Goal: Task Accomplishment & Management: Complete application form

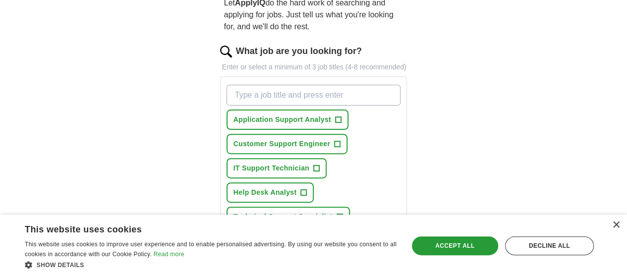
scroll to position [104, 0]
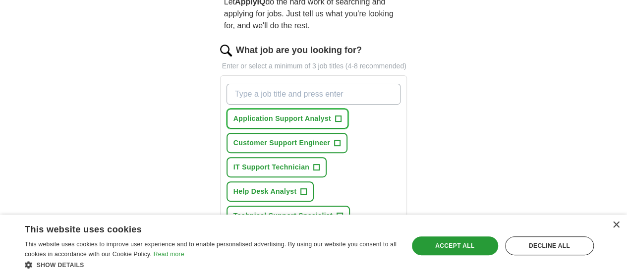
click at [335, 115] on span "+" at bounding box center [338, 119] width 6 height 8
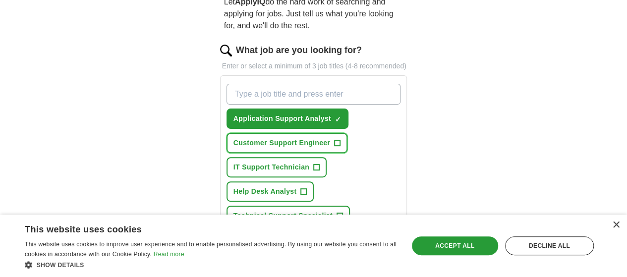
click at [309, 133] on button "Customer Support Engineer +" at bounding box center [286, 143] width 121 height 20
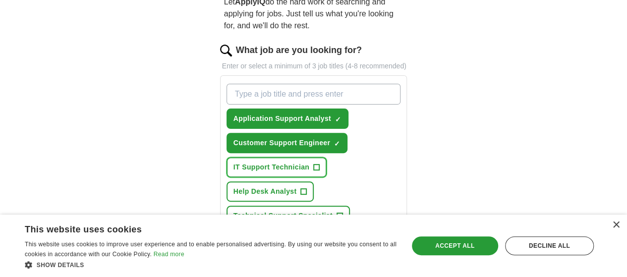
click at [314, 164] on span "+" at bounding box center [317, 168] width 6 height 8
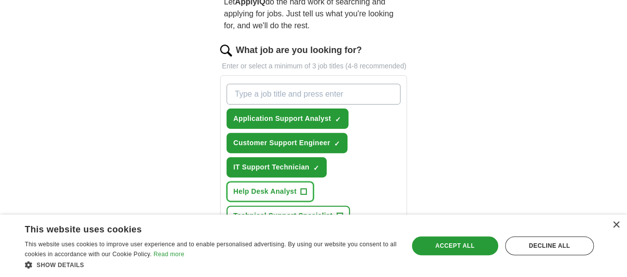
click at [297, 186] on span "Help Desk Analyst" at bounding box center [264, 191] width 63 height 10
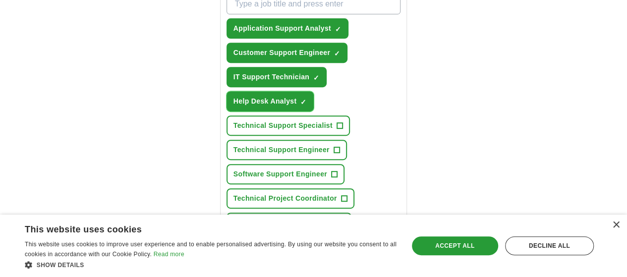
scroll to position [195, 0]
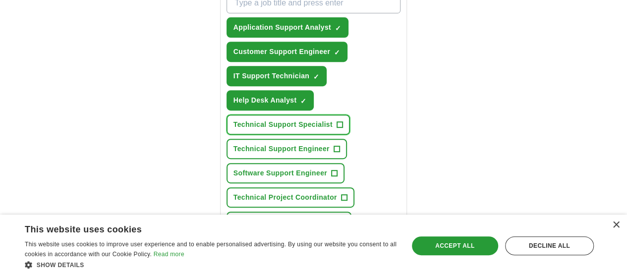
click at [304, 119] on span "Technical Support Specialist" at bounding box center [282, 124] width 99 height 10
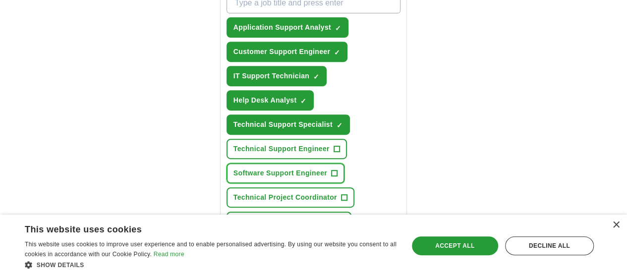
click at [301, 168] on span "Software Support Engineer" at bounding box center [280, 173] width 94 height 10
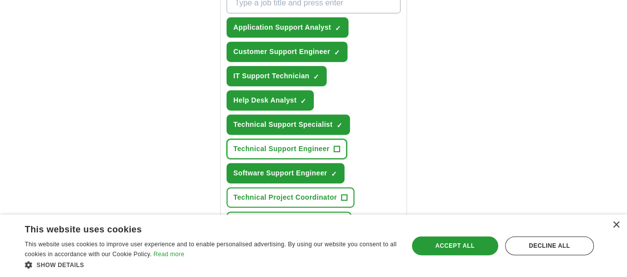
click at [304, 144] on span "Technical Support Engineer" at bounding box center [281, 149] width 96 height 10
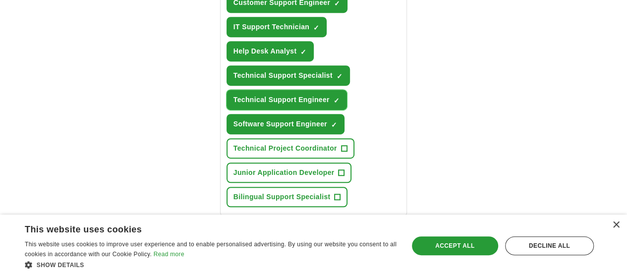
scroll to position [245, 0]
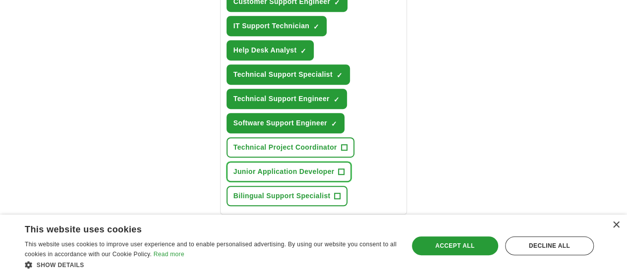
click at [301, 166] on span "Junior Application Developer" at bounding box center [283, 171] width 101 height 10
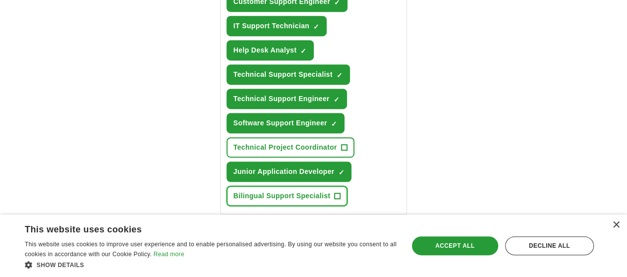
click at [309, 186] on button "Bilingual Support Specialist +" at bounding box center [286, 196] width 121 height 20
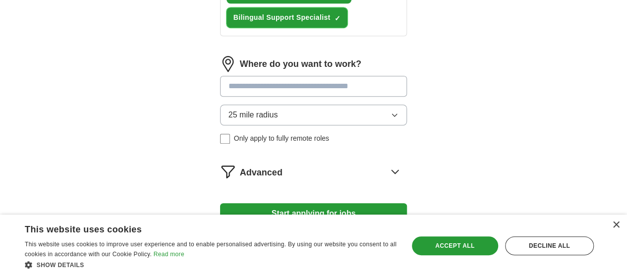
scroll to position [424, 0]
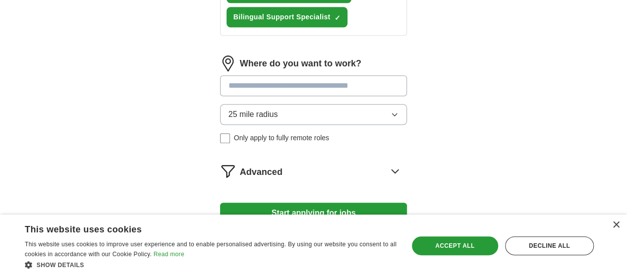
click at [340, 75] on input at bounding box center [313, 85] width 187 height 21
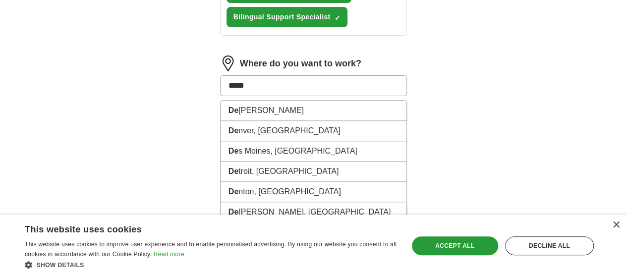
type input "******"
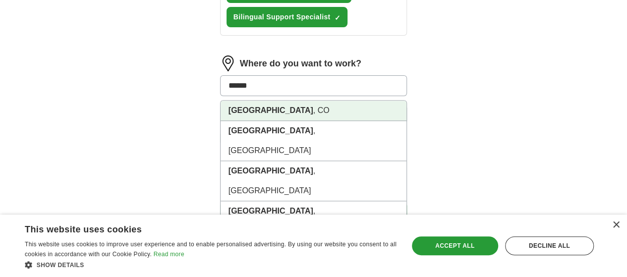
click at [270, 101] on li "[GEOGRAPHIC_DATA] , [GEOGRAPHIC_DATA]" at bounding box center [313, 111] width 186 height 20
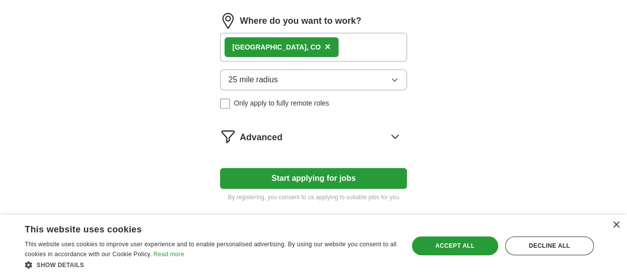
scroll to position [467, 0]
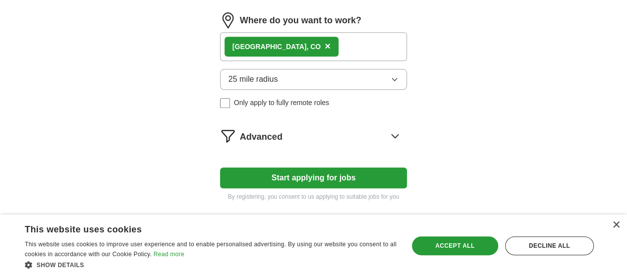
click at [403, 128] on icon at bounding box center [395, 136] width 16 height 16
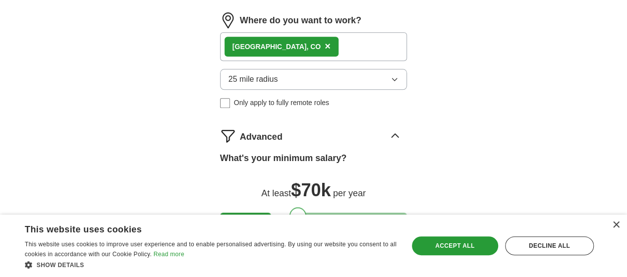
drag, startPoint x: 213, startPoint y: 176, endPoint x: 282, endPoint y: 181, distance: 70.1
click at [289, 207] on div at bounding box center [297, 215] width 17 height 17
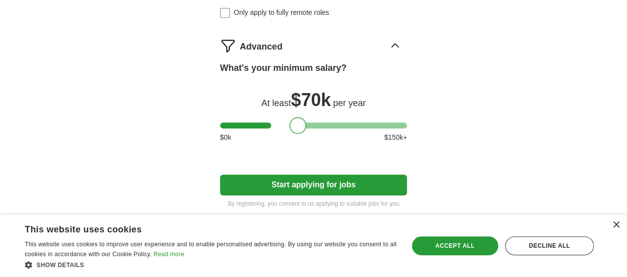
scroll to position [564, 0]
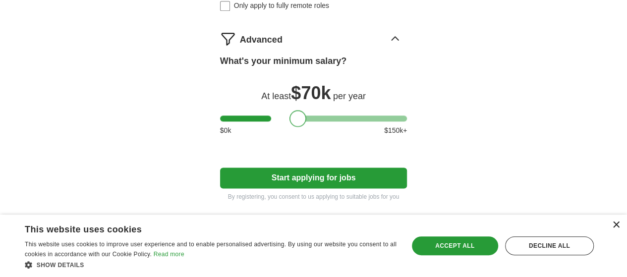
click at [613, 226] on div "×" at bounding box center [615, 224] width 7 height 7
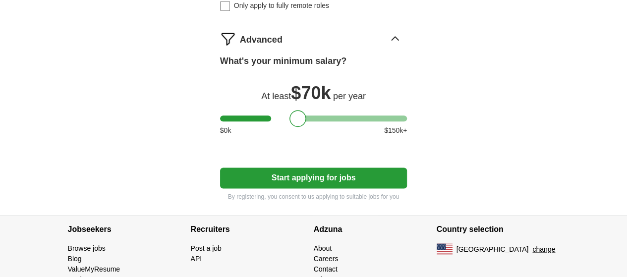
click at [376, 167] on button "Start applying for jobs" at bounding box center [313, 177] width 187 height 21
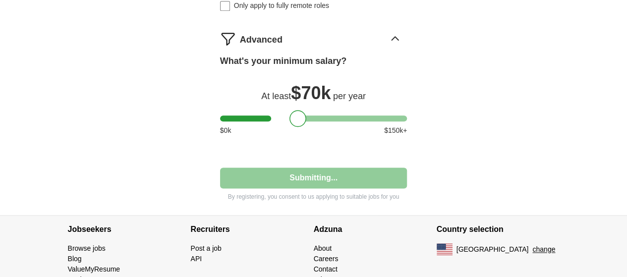
select select "**"
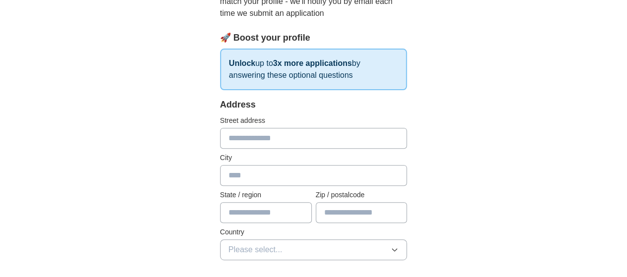
scroll to position [130, 0]
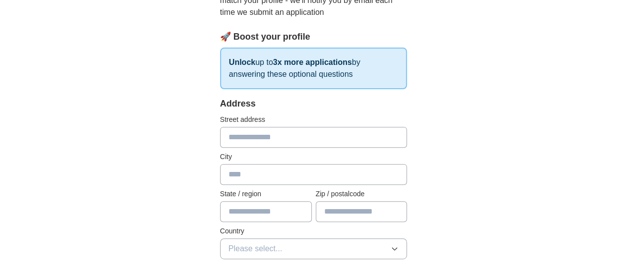
click at [261, 130] on input "text" at bounding box center [313, 137] width 187 height 21
type input "**********"
type input "********"
type input "**"
type input "*****"
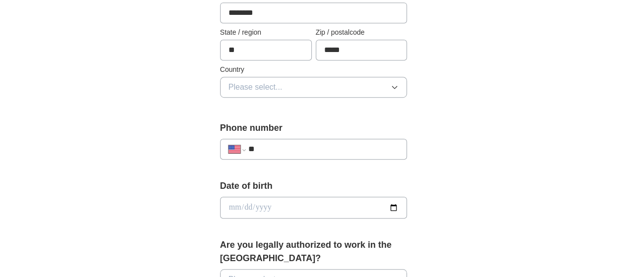
scroll to position [292, 0]
click at [292, 85] on button "Please select..." at bounding box center [313, 86] width 187 height 21
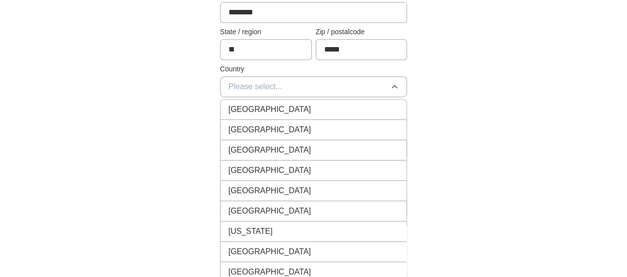
click at [267, 127] on div "[GEOGRAPHIC_DATA]" at bounding box center [313, 130] width 170 height 12
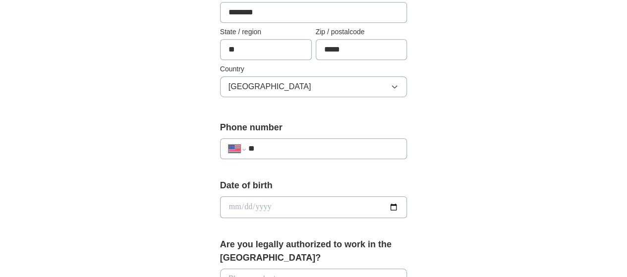
click at [259, 151] on input "**" at bounding box center [323, 149] width 151 height 12
type input "**********"
click at [407, 205] on input "date" at bounding box center [313, 207] width 187 height 22
type input "**********"
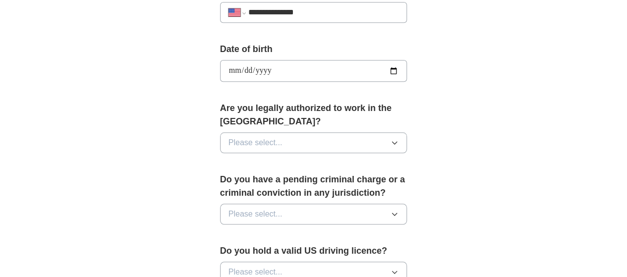
scroll to position [429, 0]
click at [255, 136] on span "Please select..." at bounding box center [255, 142] width 54 height 12
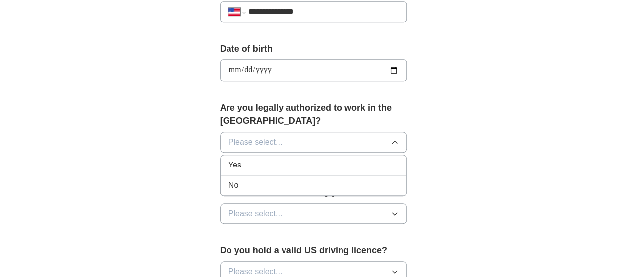
click at [247, 159] on div "Yes" at bounding box center [313, 165] width 170 height 12
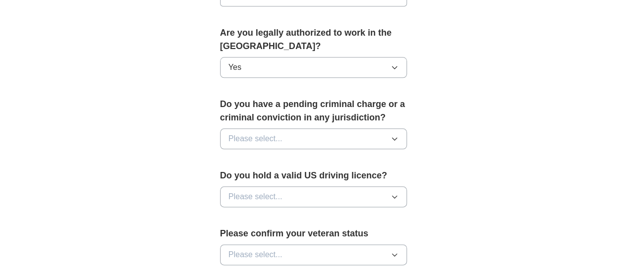
scroll to position [505, 0]
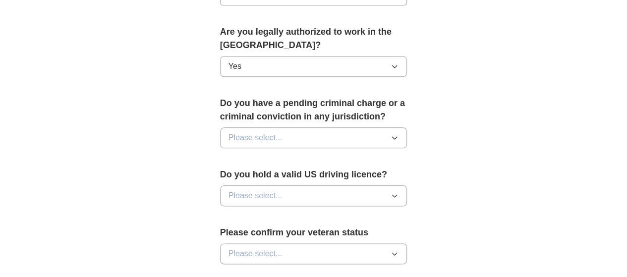
click at [250, 132] on span "Please select..." at bounding box center [255, 138] width 54 height 12
click at [246, 155] on div "Yes" at bounding box center [313, 161] width 170 height 12
click at [245, 127] on button "Yes" at bounding box center [313, 137] width 187 height 21
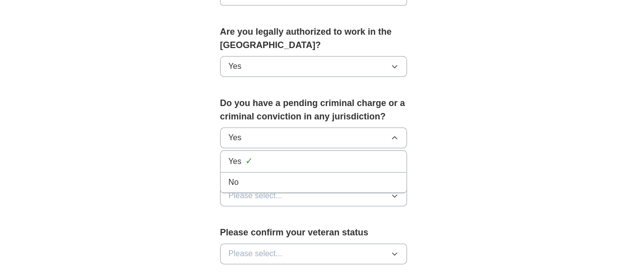
click at [230, 176] on div "No" at bounding box center [313, 182] width 170 height 12
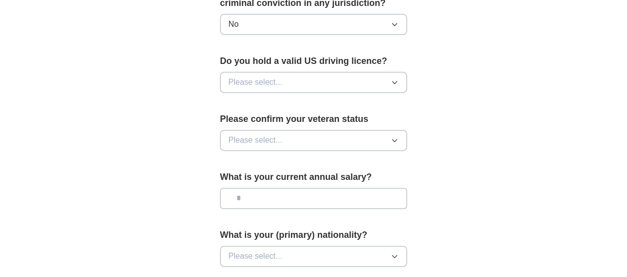
scroll to position [618, 0]
click at [250, 76] on span "Please select..." at bounding box center [255, 82] width 54 height 12
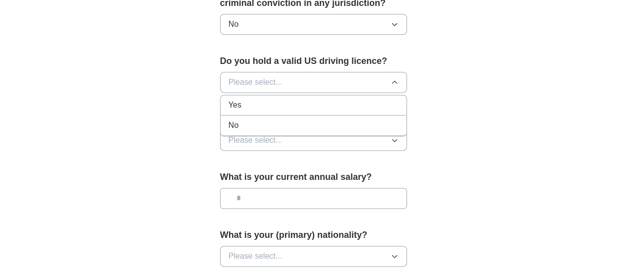
click at [242, 99] on div "Yes" at bounding box center [313, 105] width 170 height 12
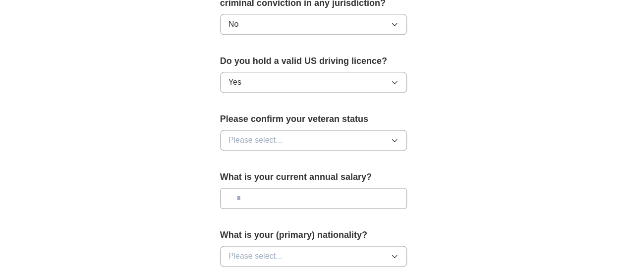
click at [237, 134] on span "Please select..." at bounding box center [255, 140] width 54 height 12
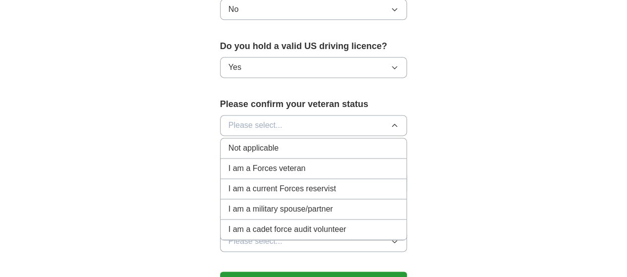
scroll to position [633, 0]
click at [235, 143] on span "Not applicable" at bounding box center [253, 149] width 50 height 12
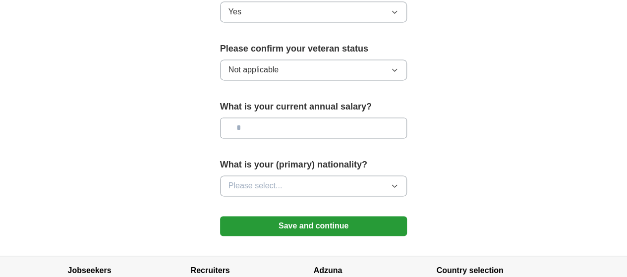
scroll to position [696, 0]
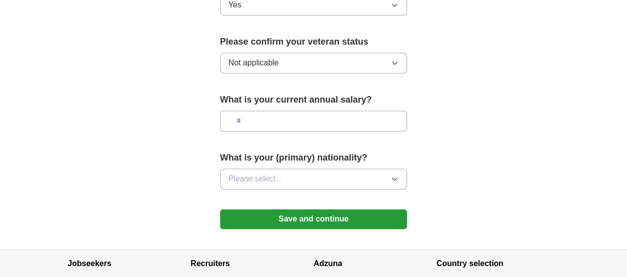
click at [242, 110] on input "text" at bounding box center [313, 120] width 187 height 21
type input "**"
type input "*******"
click at [284, 168] on button "Please select..." at bounding box center [313, 178] width 187 height 21
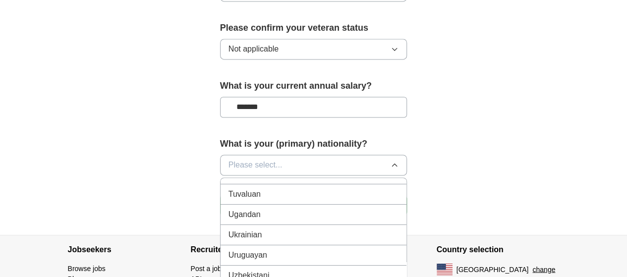
scroll to position [705, 0]
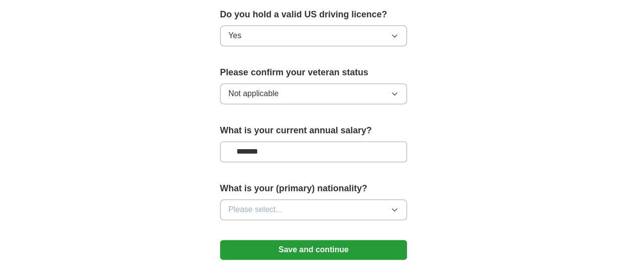
scroll to position [640, 0]
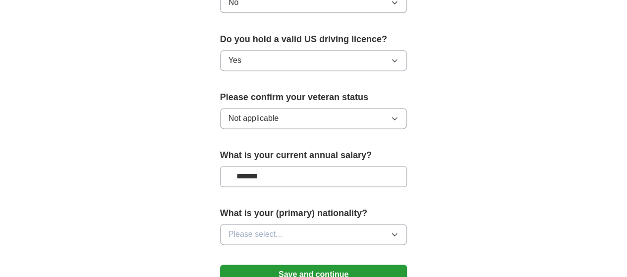
click at [407, 108] on button "Not applicable" at bounding box center [313, 118] width 187 height 21
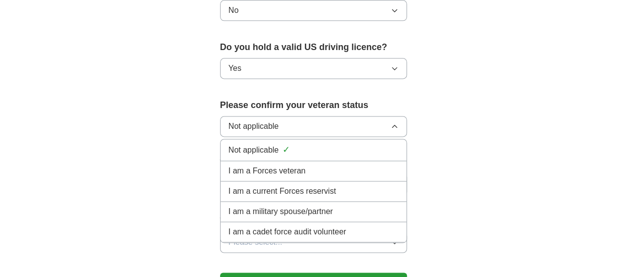
scroll to position [633, 0]
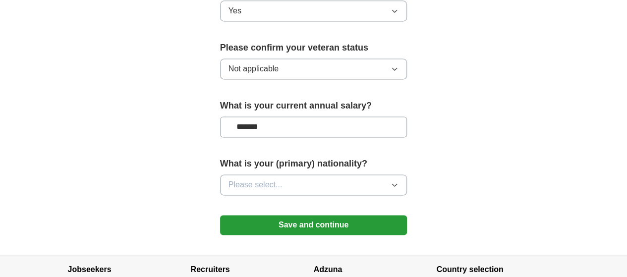
scroll to position [686, 0]
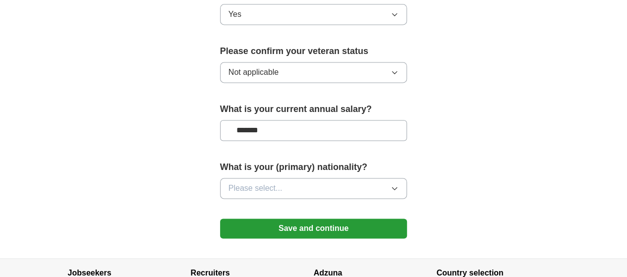
click at [339, 218] on button "Save and continue" at bounding box center [313, 228] width 187 height 20
